Goal: Task Accomplishment & Management: Use online tool/utility

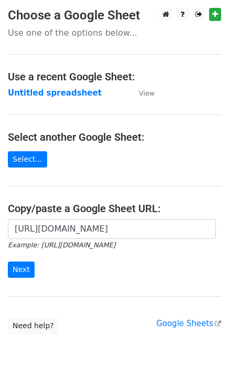
scroll to position [0, 230]
type input "[URL][DOMAIN_NAME]"
click at [24, 267] on input "Next" at bounding box center [21, 269] width 27 height 16
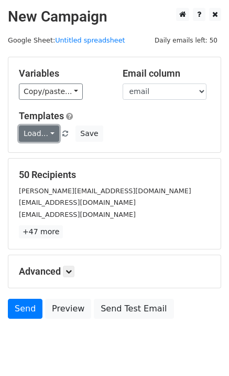
click at [30, 136] on link "Load..." at bounding box center [39, 133] width 40 height 16
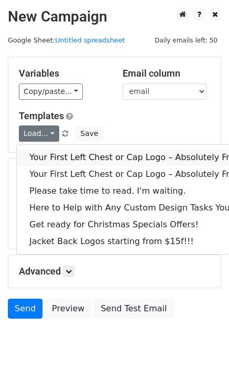
click at [47, 154] on link "Your First Left Chest or Cap Logo – Absolutely Free" at bounding box center [142, 157] width 250 height 17
